Goal: Transaction & Acquisition: Purchase product/service

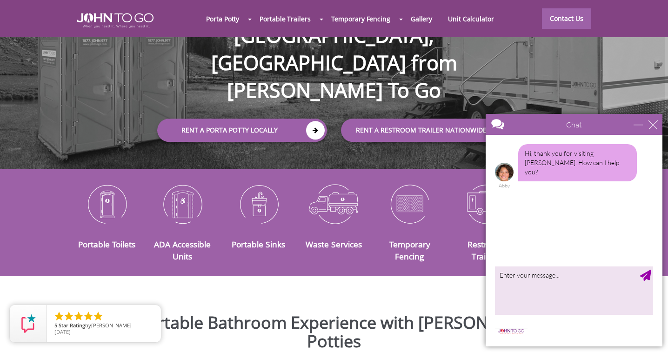
scroll to position [115, 0]
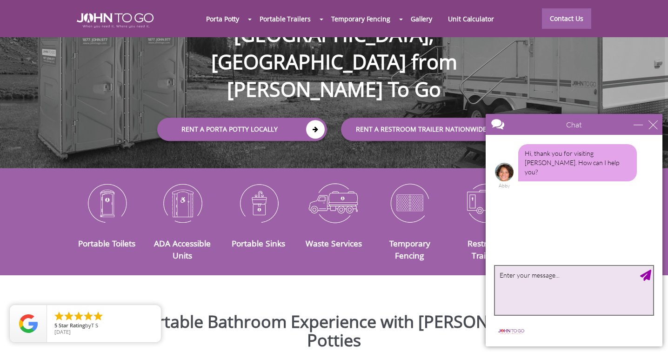
click at [511, 283] on textarea "type your message" at bounding box center [574, 290] width 158 height 49
click at [584, 275] on textarea "We are looking to rent a portal potty for a party" at bounding box center [574, 290] width 158 height 49
click at [630, 276] on textarea "We are looking to rent a porta potty for a party" at bounding box center [574, 290] width 158 height 49
type textarea "We are looking to rent a porta potty for a party on"
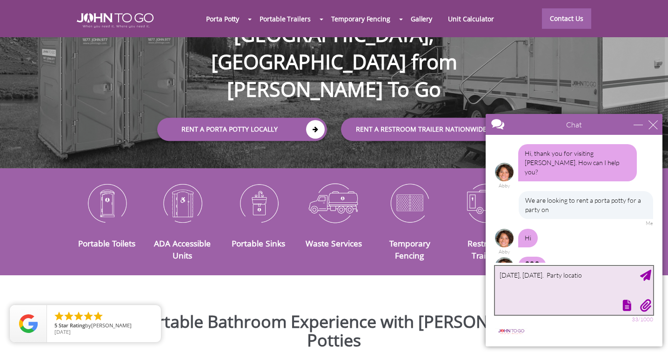
scroll to position [13, 0]
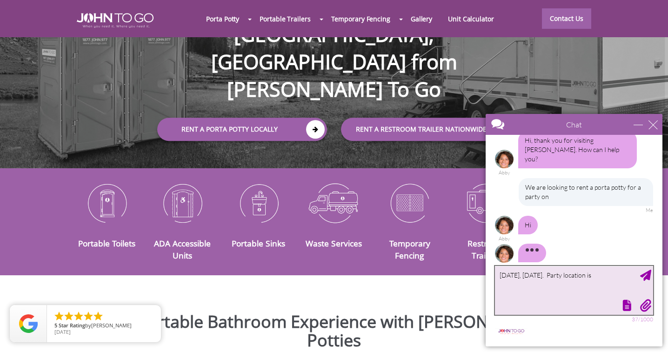
type textarea "[DATE], [DATE]. Party location is"
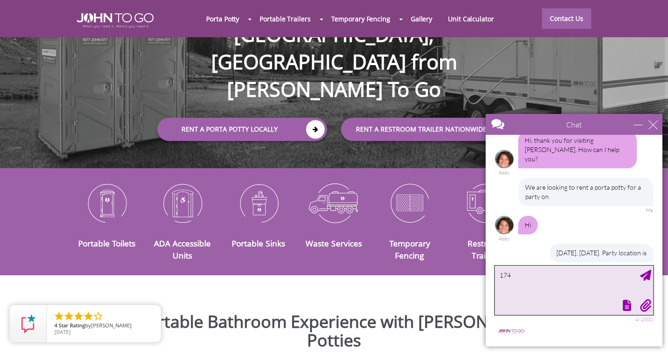
scroll to position [60, 0]
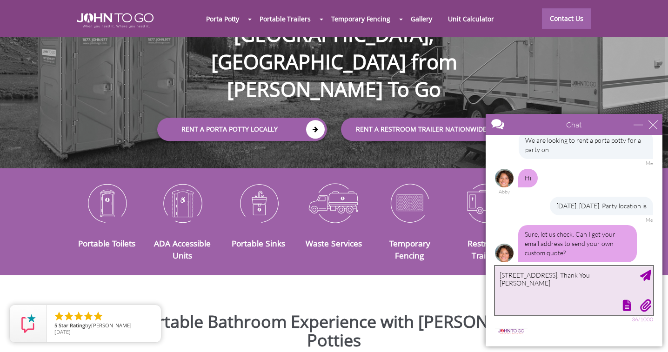
type textarea "[STREET_ADDRESS]. Thank You [PERSON_NAME]"
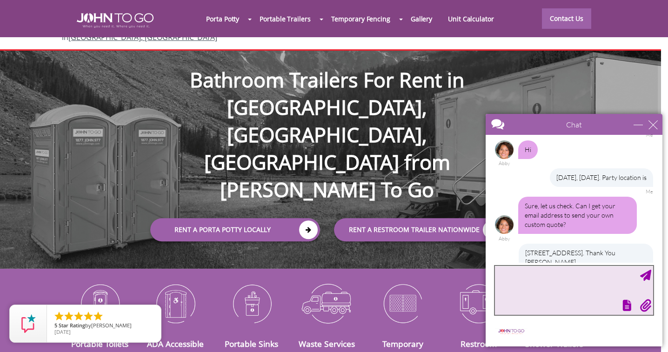
scroll to position [14, 7]
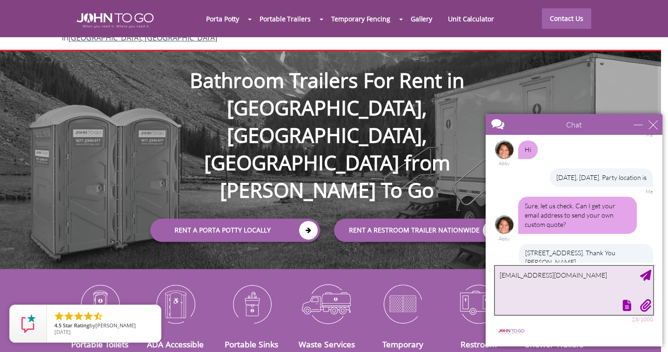
type textarea "[EMAIL_ADDRESS][DOMAIN_NAME]"
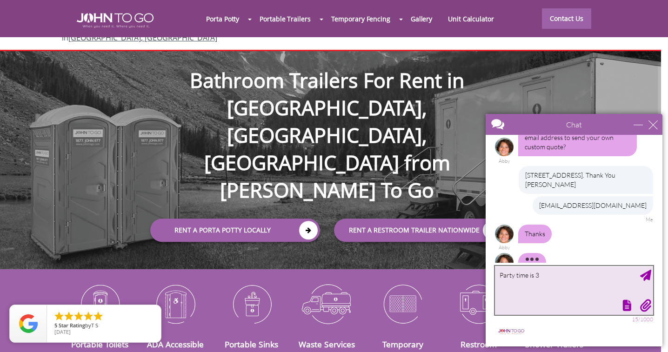
scroll to position [187, 0]
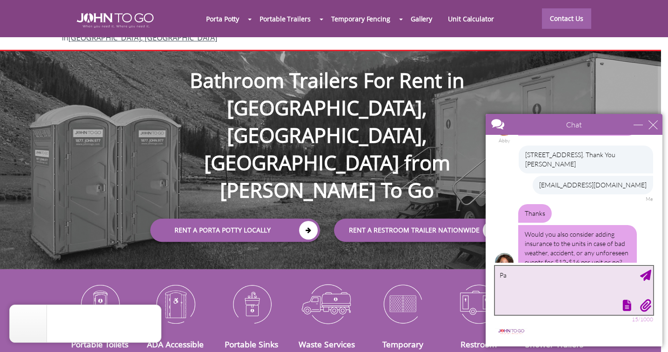
type textarea "P"
type textarea "No thank you, just price for now"
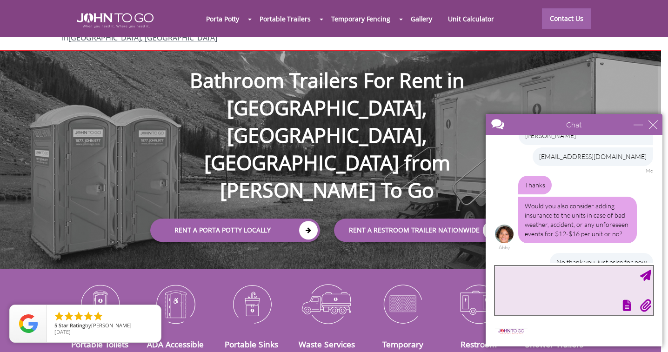
scroll to position [243, 0]
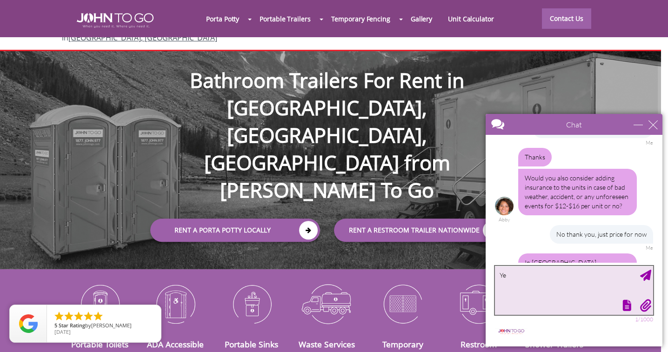
type textarea "Yes"
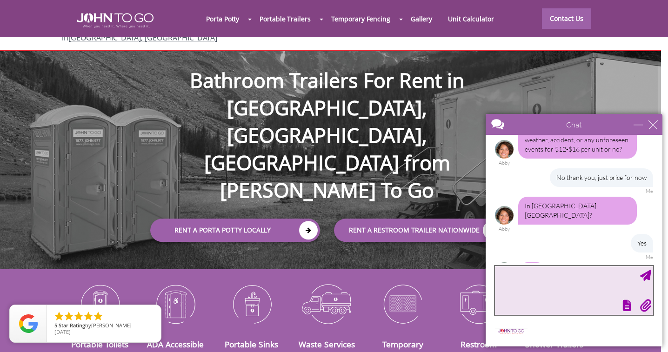
scroll to position [337, 0]
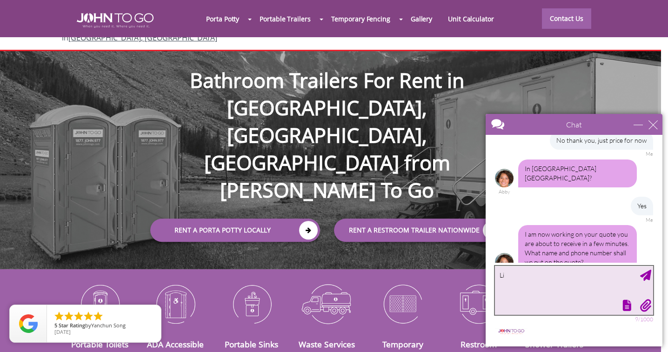
type textarea "L"
type textarea "B"
type textarea "[PERSON_NAME] [PHONE_NUMBER]"
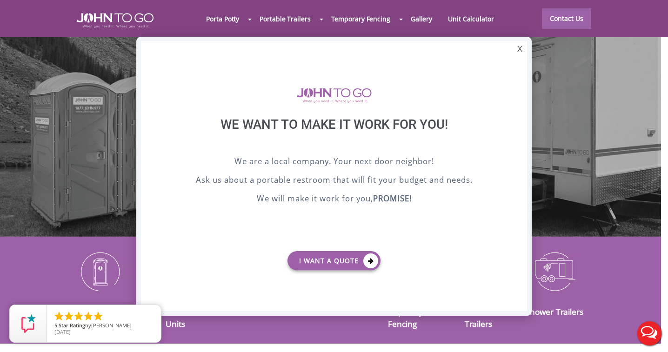
scroll to position [0, 0]
click at [521, 47] on div "X" at bounding box center [520, 49] width 14 height 16
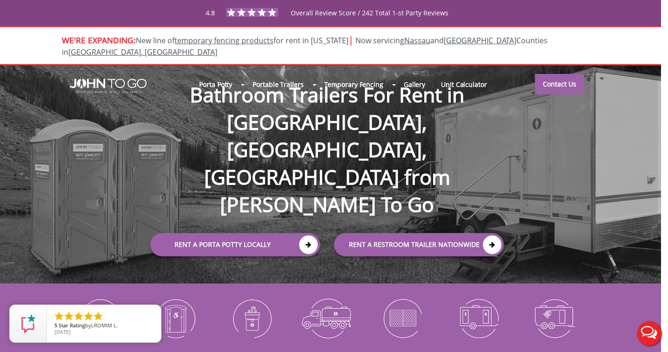
scroll to position [0, 7]
click at [562, 74] on link "Contact Us" at bounding box center [559, 84] width 49 height 20
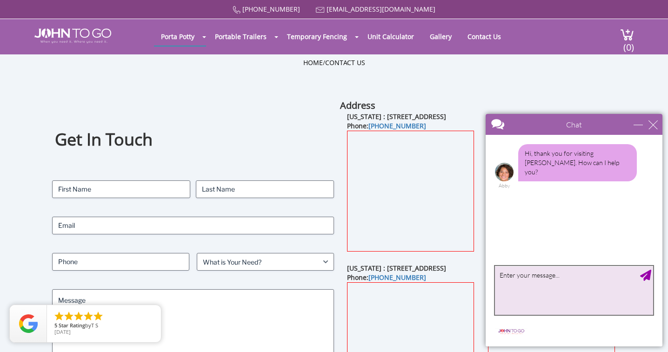
click at [508, 293] on textarea "type your message" at bounding box center [574, 290] width 158 height 49
click at [590, 276] on textarea "received quote of $203 plus tax. can we pay cash for discount." at bounding box center [574, 290] width 158 height 49
click at [620, 283] on textarea "received quote of $203 plus tax. does this include 5% discount. can we pay cash…" at bounding box center [574, 290] width 158 height 49
click at [499, 275] on textarea "received quote of $203 plus tax. does this include 5% discount. can we pay cash…" at bounding box center [574, 290] width 158 height 49
type textarea "Yes, received quote of $203 plus tax. does this include 5% discount. can we pay…"
